Goal: Task Accomplishment & Management: Use online tool/utility

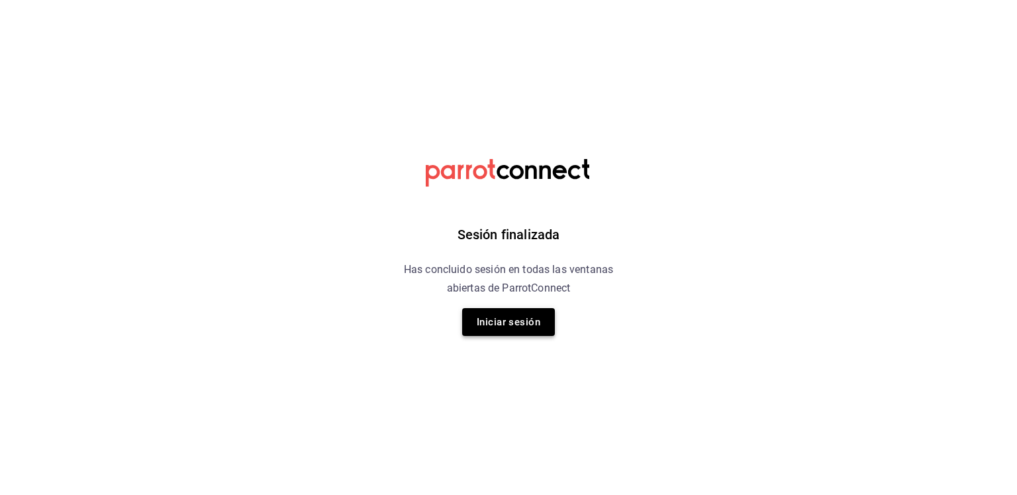
click at [510, 332] on button "Iniciar sesión" at bounding box center [508, 322] width 93 height 28
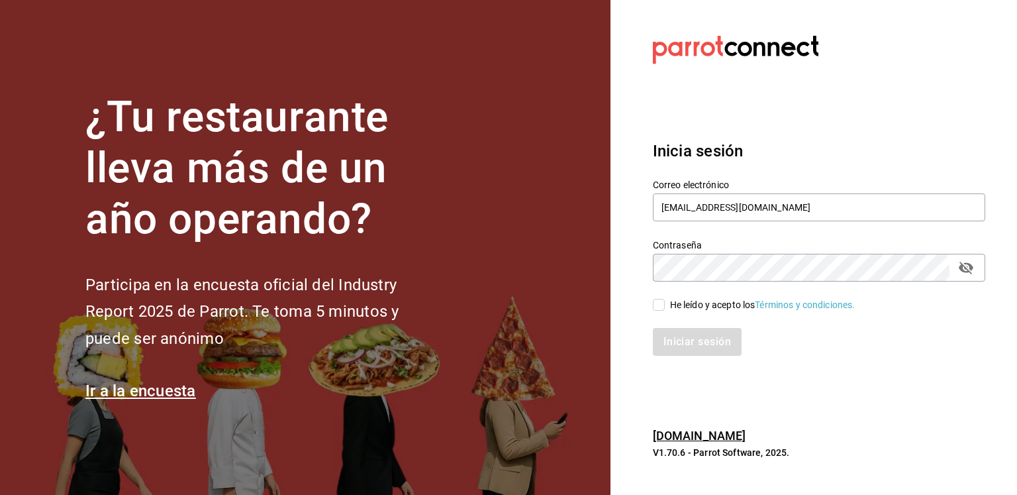
click at [664, 301] on input "He leído y acepto los Términos y condiciones." at bounding box center [659, 305] width 12 height 12
checkbox input "true"
click at [696, 346] on button "Iniciar sesión" at bounding box center [698, 342] width 90 height 28
